Goal: Find specific page/section: Find specific page/section

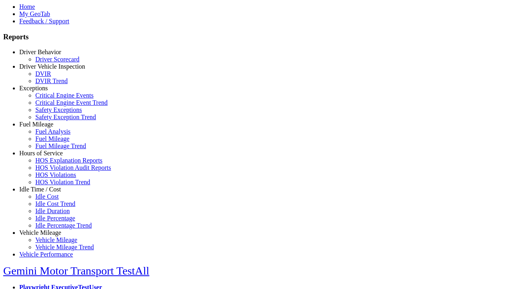
click at [46, 157] on link "Hours of Service" at bounding box center [40, 153] width 43 height 7
click at [52, 164] on link "HOS Explanation Reports" at bounding box center [68, 160] width 67 height 7
